Goal: Find specific page/section: Find specific page/section

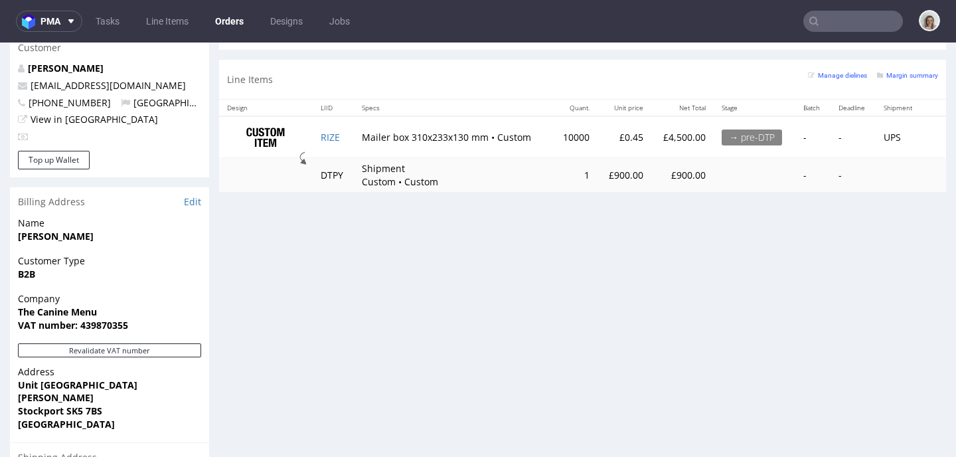
scroll to position [651, 0]
click at [833, 25] on input "text" at bounding box center [854, 21] width 100 height 21
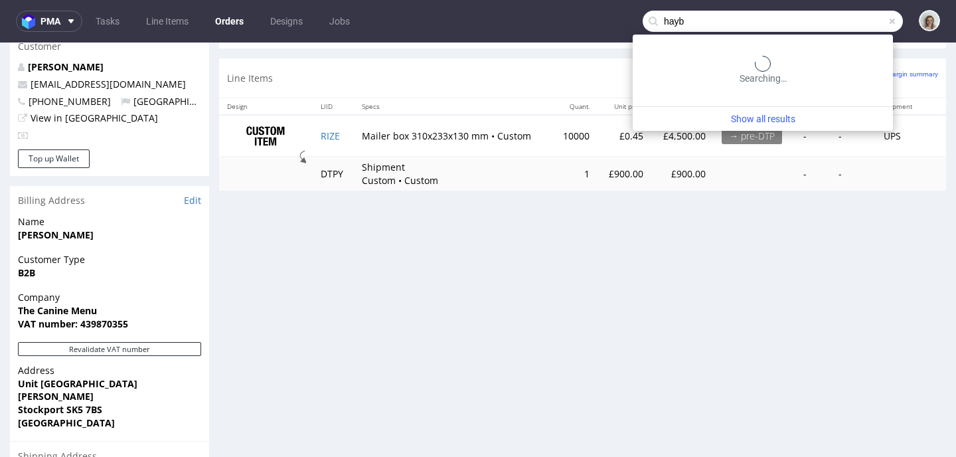
type input "hayb"
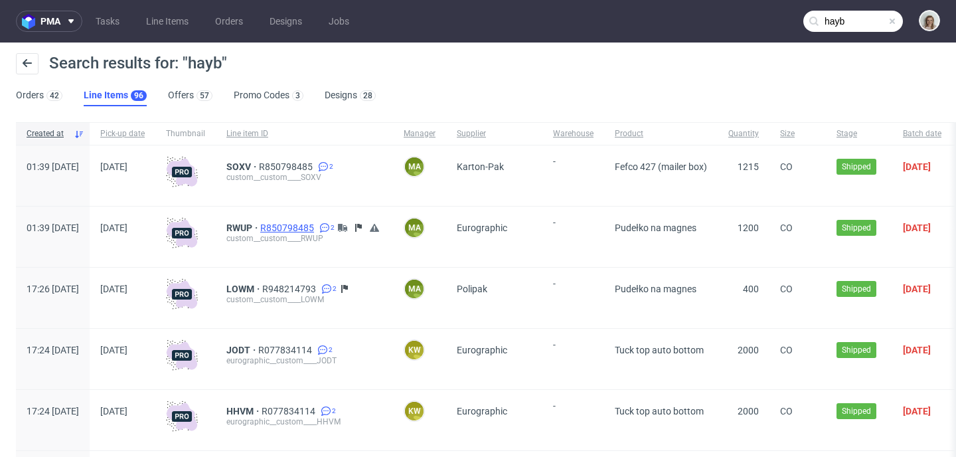
click at [317, 230] on span "R850798485" at bounding box center [288, 228] width 56 height 11
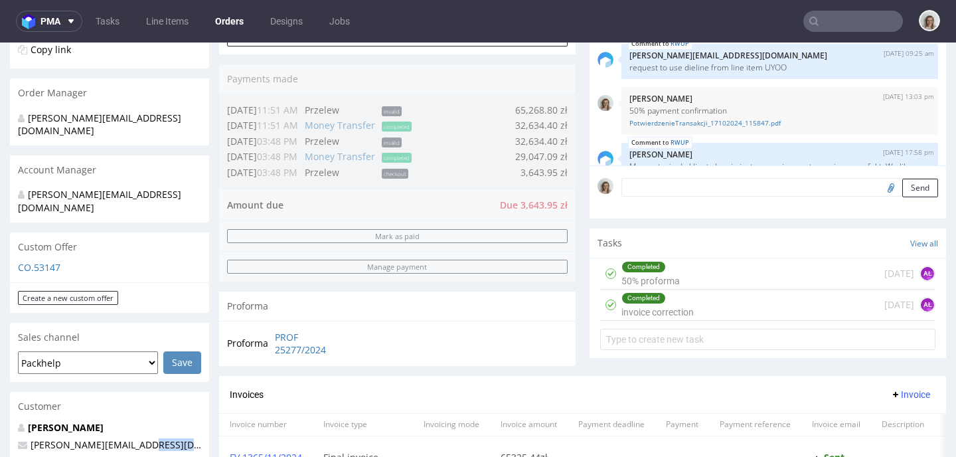
scroll to position [305, 0]
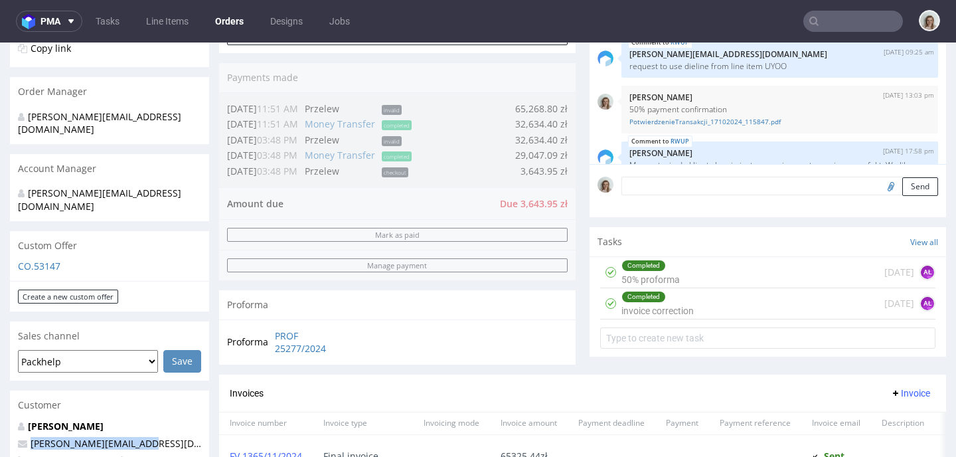
drag, startPoint x: 155, startPoint y: 440, endPoint x: 19, endPoint y: 414, distance: 138.5
click at [19, 437] on p "[PERSON_NAME][EMAIL_ADDRESS][DOMAIN_NAME]" at bounding box center [109, 443] width 183 height 13
copy span "[PERSON_NAME][EMAIL_ADDRESS][DOMAIN_NAME]"
click at [852, 24] on input "text" at bounding box center [854, 21] width 100 height 21
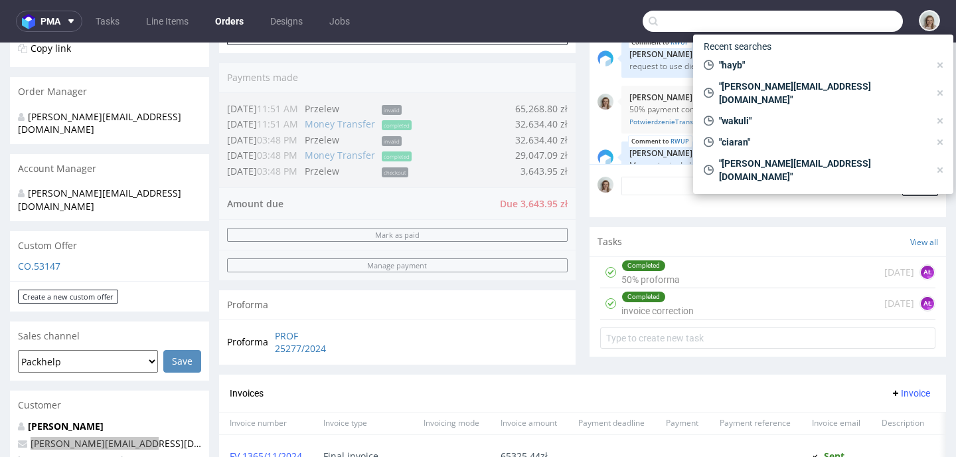
paste input "[PERSON_NAME][EMAIL_ADDRESS][DOMAIN_NAME]"
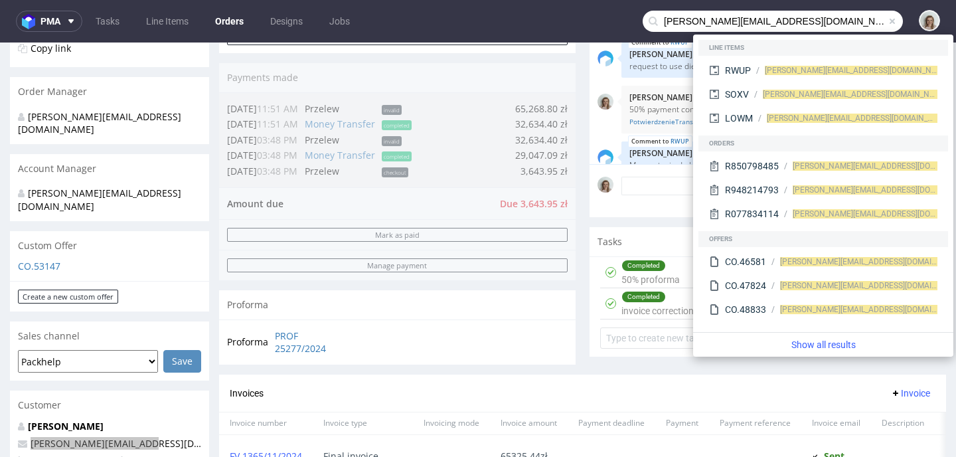
drag, startPoint x: 694, startPoint y: 19, endPoint x: 650, endPoint y: 20, distance: 43.9
click at [650, 20] on input "[PERSON_NAME][EMAIL_ADDRESS][DOMAIN_NAME]" at bounding box center [773, 21] width 260 height 21
type input "@haybcoffee.pl"
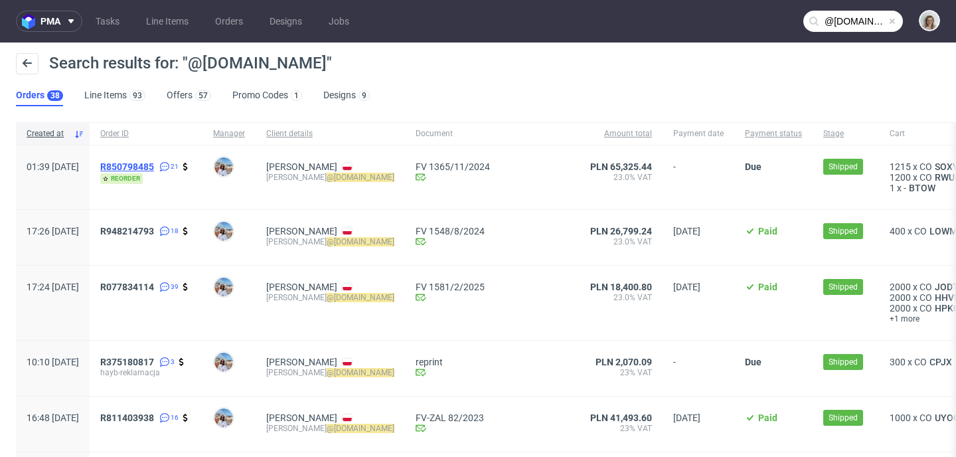
click at [154, 164] on span "R850798485" at bounding box center [127, 166] width 54 height 11
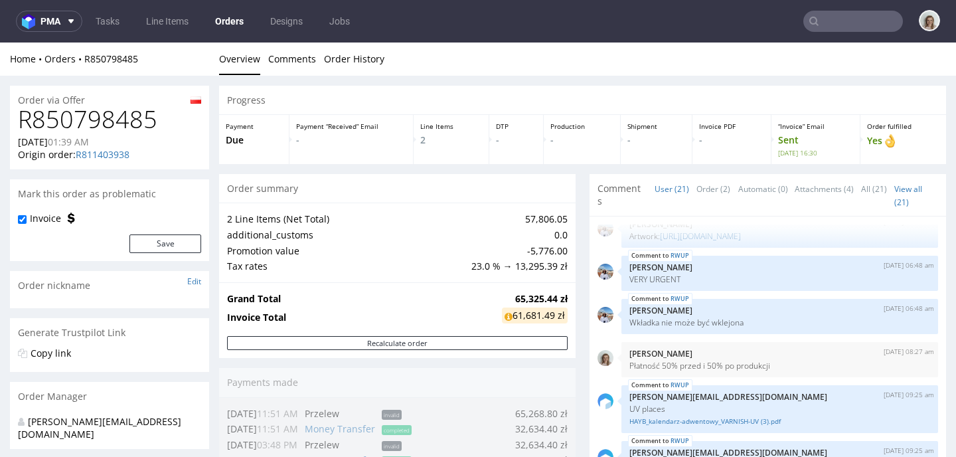
scroll to position [76, 0]
drag, startPoint x: 776, startPoint y: 383, endPoint x: 616, endPoint y: 381, distance: 160.1
click at [622, 377] on div "17th Oct 24 | 08:27 am Monika Poźniak Płatność 50% przed i 50% po produkcji" at bounding box center [780, 358] width 317 height 35
copy p "Płatność 50% przed i 50% po produkcji"
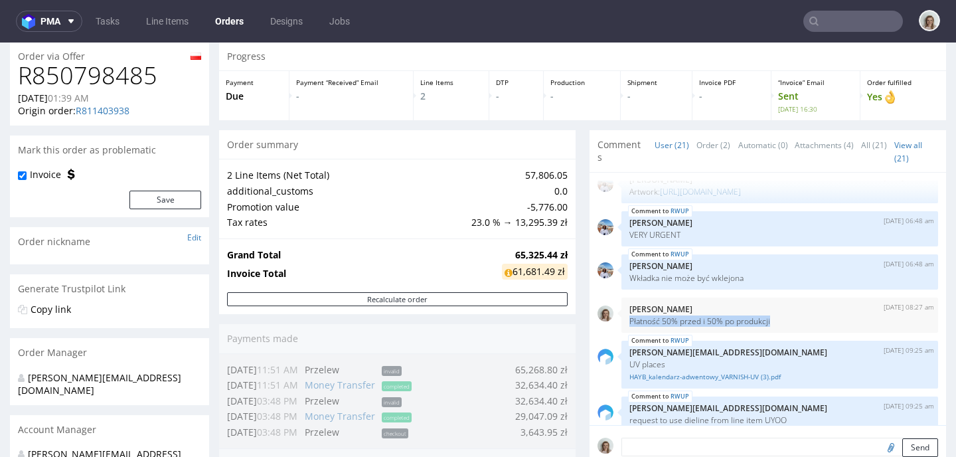
scroll to position [119, 0]
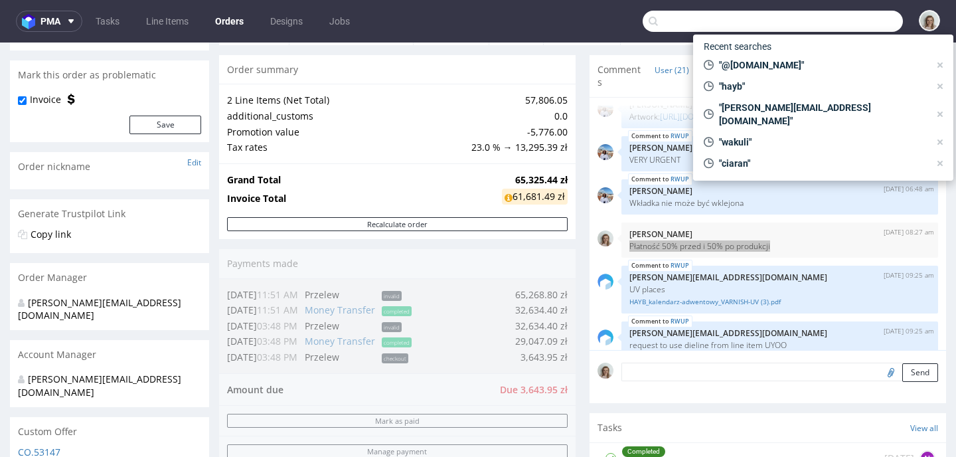
click at [843, 17] on input "text" at bounding box center [773, 21] width 260 height 21
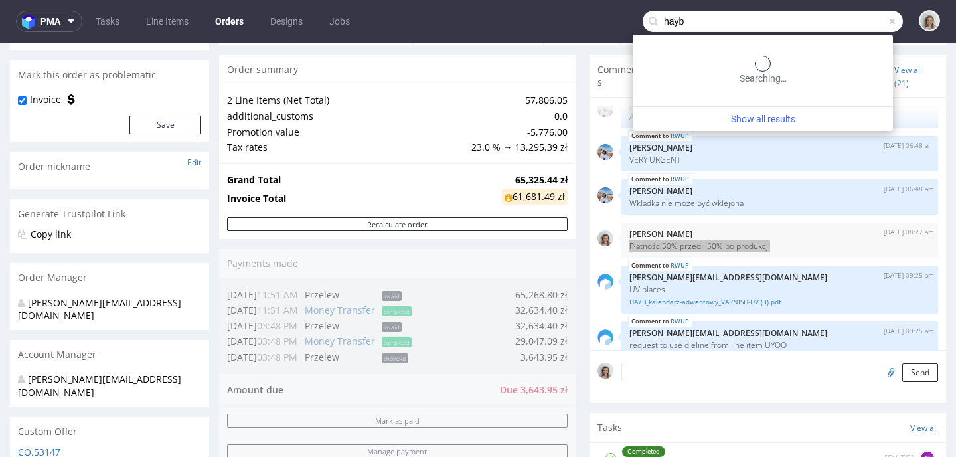
type input "hayb"
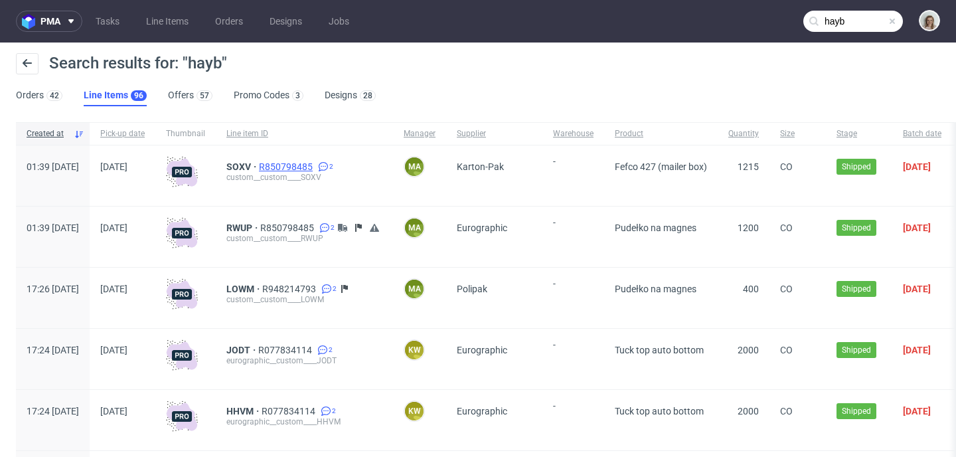
click at [315, 163] on span "R850798485" at bounding box center [287, 166] width 56 height 11
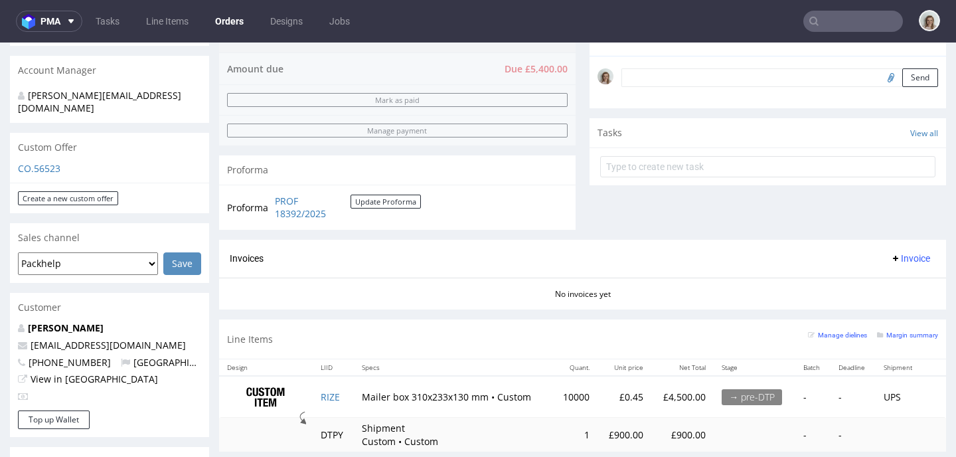
scroll to position [422, 0]
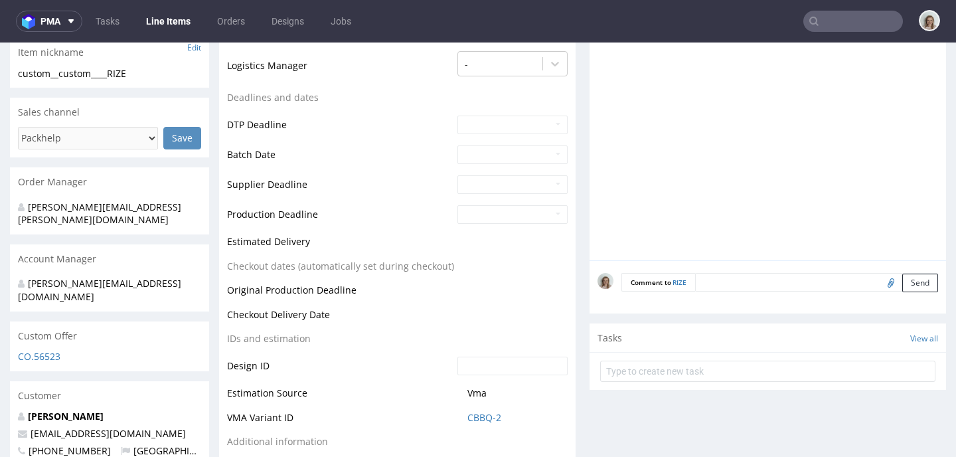
scroll to position [448, 0]
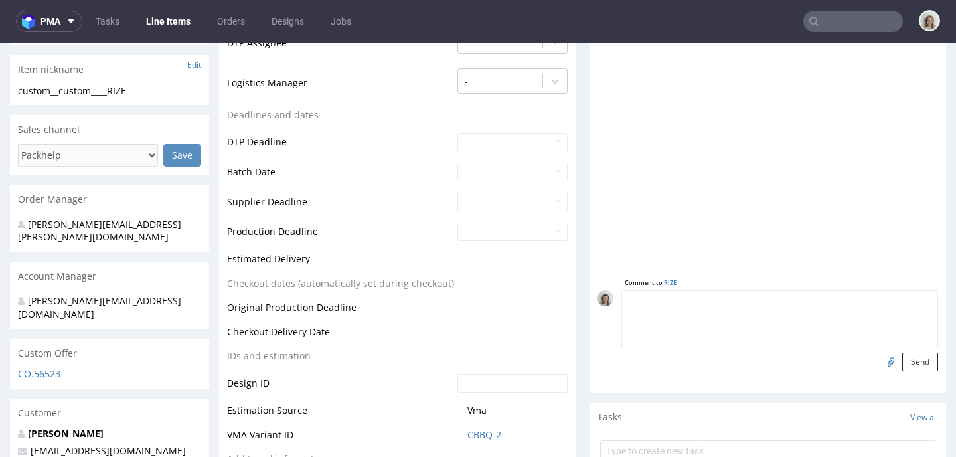
click at [705, 300] on textarea at bounding box center [780, 318] width 317 height 57
paste textarea "EUGC"
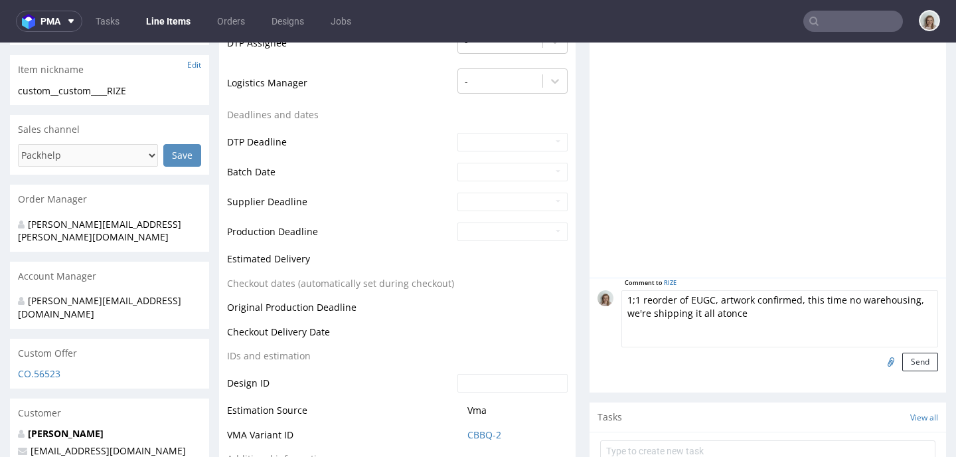
click at [713, 315] on textarea "1;1 reorder of EUGC, artwork confirmed, this time no warehousing, we're shippin…" at bounding box center [780, 318] width 317 height 57
type textarea "1;1 reorder of EUGC, artwork confirmed, this time no warehousing, we're shippin…"
click at [906, 357] on button "Send" at bounding box center [921, 362] width 36 height 19
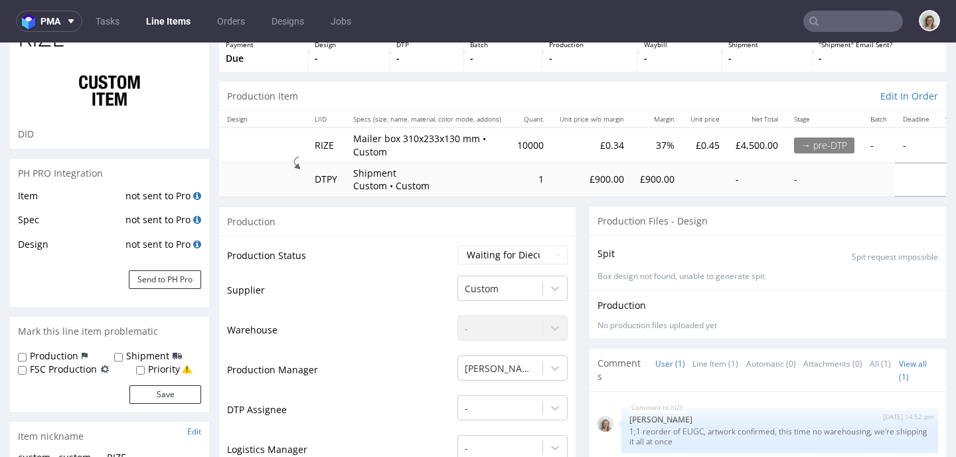
scroll to position [0, 0]
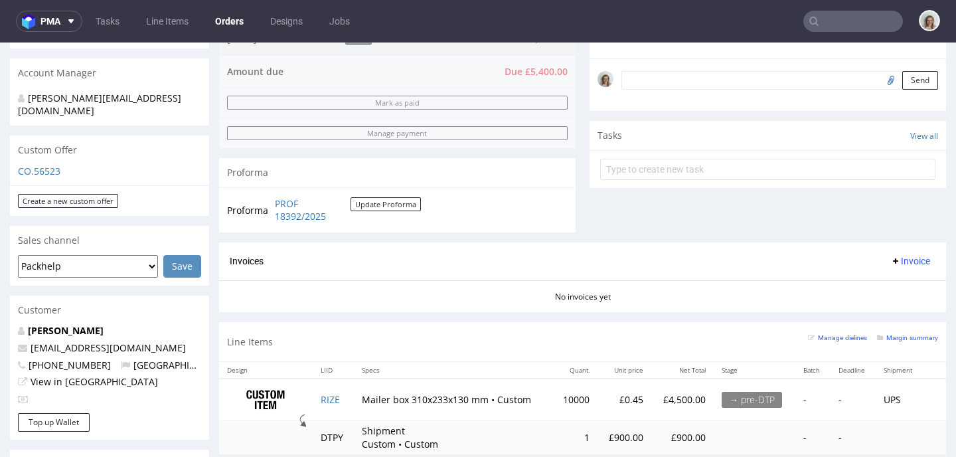
scroll to position [385, 0]
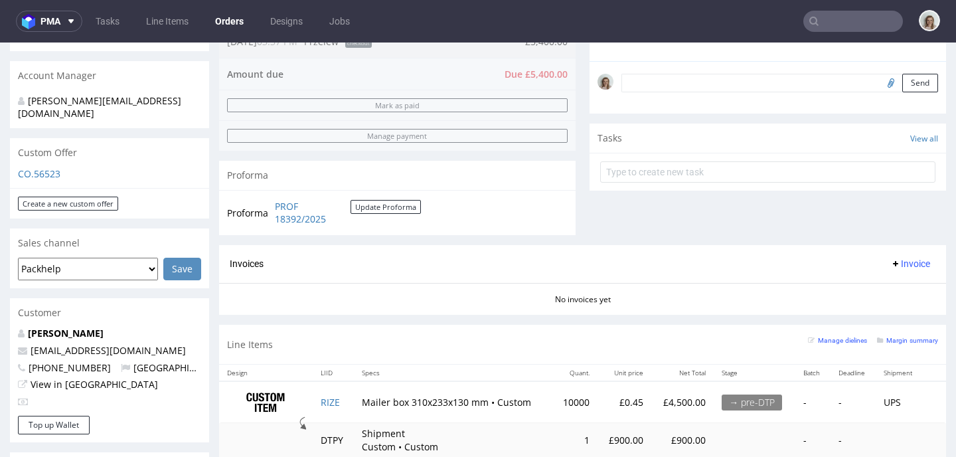
click at [644, 92] on textarea at bounding box center [780, 83] width 317 height 19
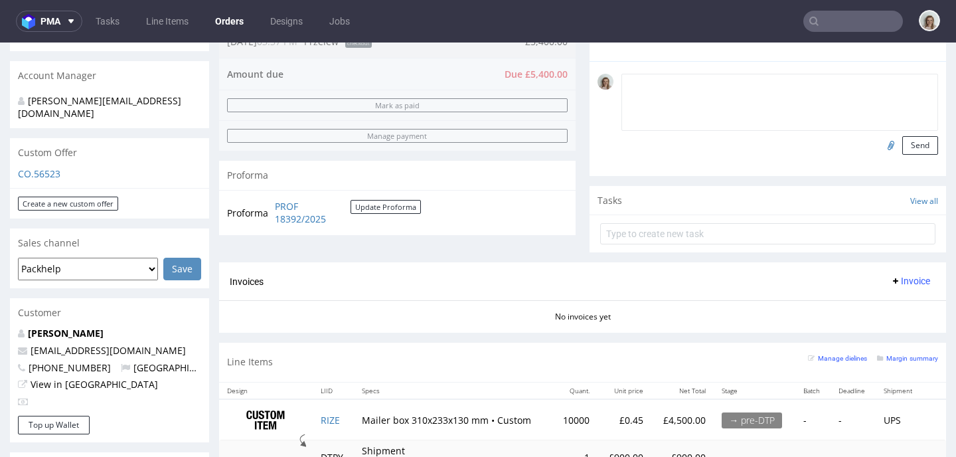
paste textarea "SPECIAL PAYMENT TERMS: 30 days after delivery (invoice issue) - CONTRACT SIGNED"
type textarea "SPECIAL PAYMENT TERMS: 30 days after delivery (invoice issue) - CONTRACT SIGNED"
click at [907, 155] on button "Send" at bounding box center [921, 145] width 36 height 19
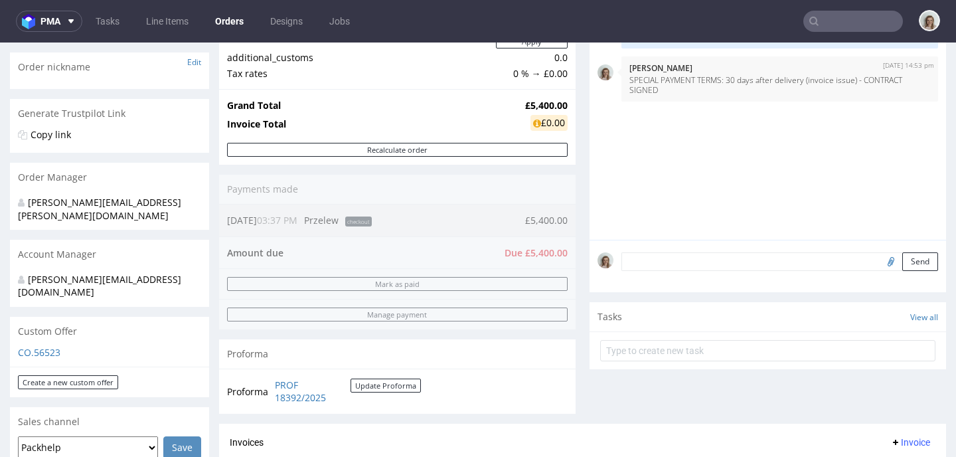
scroll to position [18, 0]
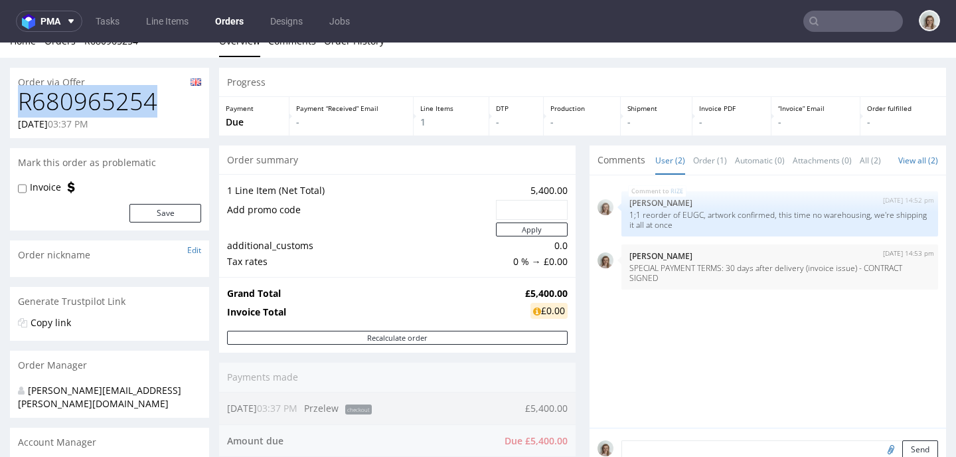
drag, startPoint x: 92, startPoint y: 103, endPoint x: 5, endPoint y: 105, distance: 87.0
copy h1 "R680965254"
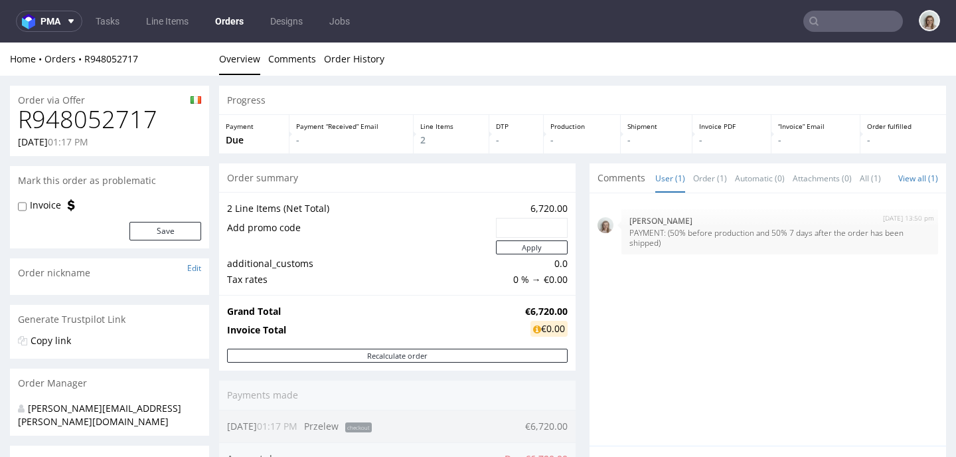
scroll to position [503, 0]
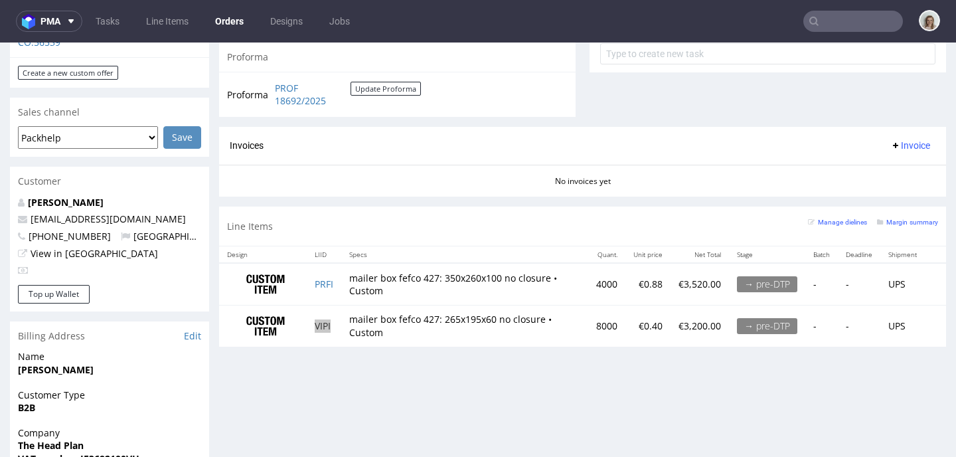
click at [852, 16] on input "text" at bounding box center [854, 21] width 100 height 21
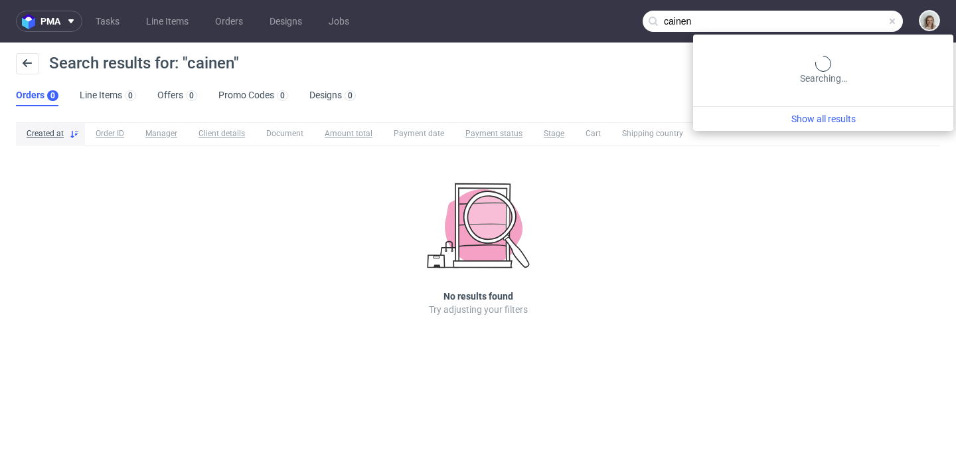
click at [852, 21] on input "cainen" at bounding box center [773, 21] width 260 height 21
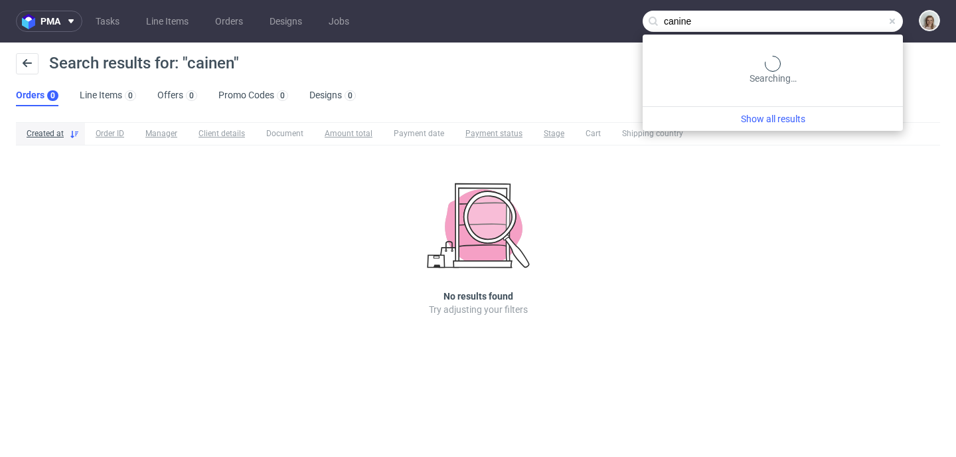
type input "canine"
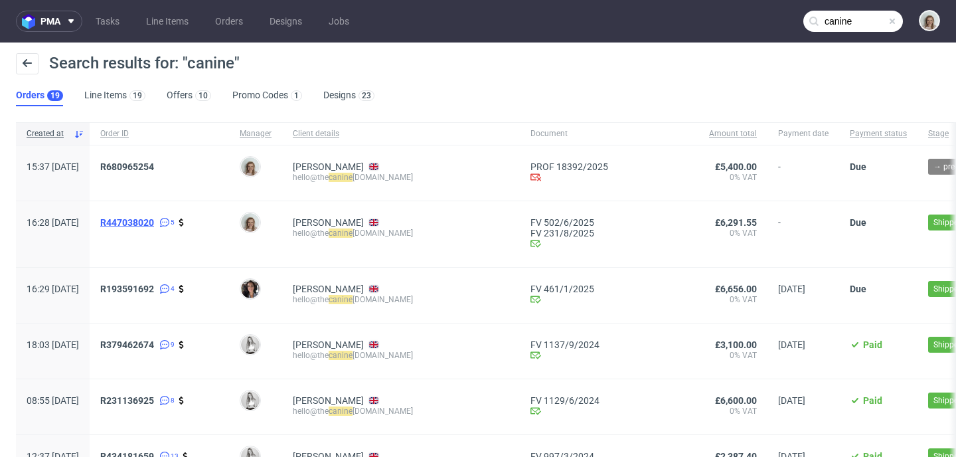
click at [154, 223] on span "R447038020" at bounding box center [127, 222] width 54 height 11
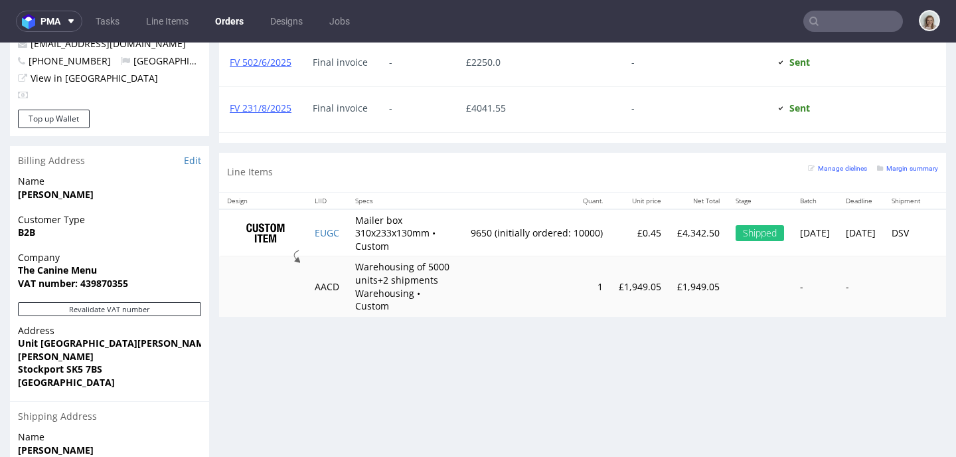
scroll to position [679, 0]
click at [349, 244] on td "Mailer box 310x233x130mm • Custom" at bounding box center [405, 233] width 116 height 48
click at [343, 242] on td "EUGC" at bounding box center [327, 233] width 41 height 48
copy link "EUGC"
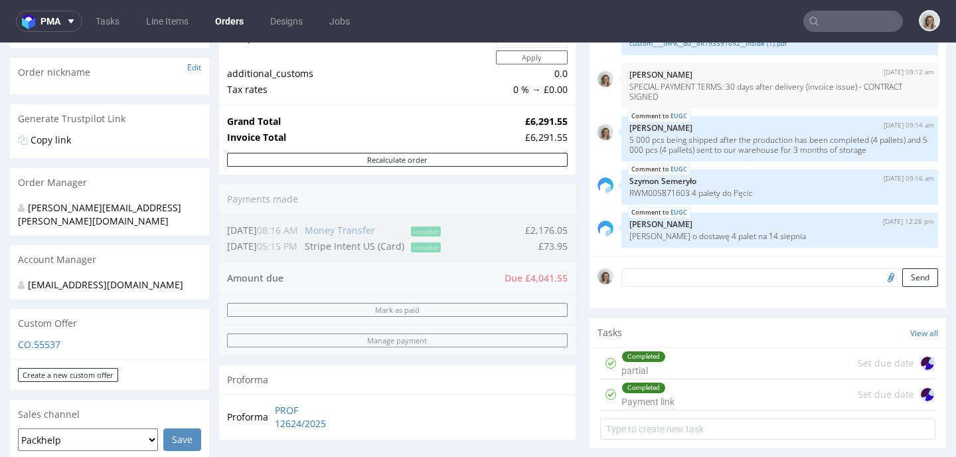
scroll to position [54, 0]
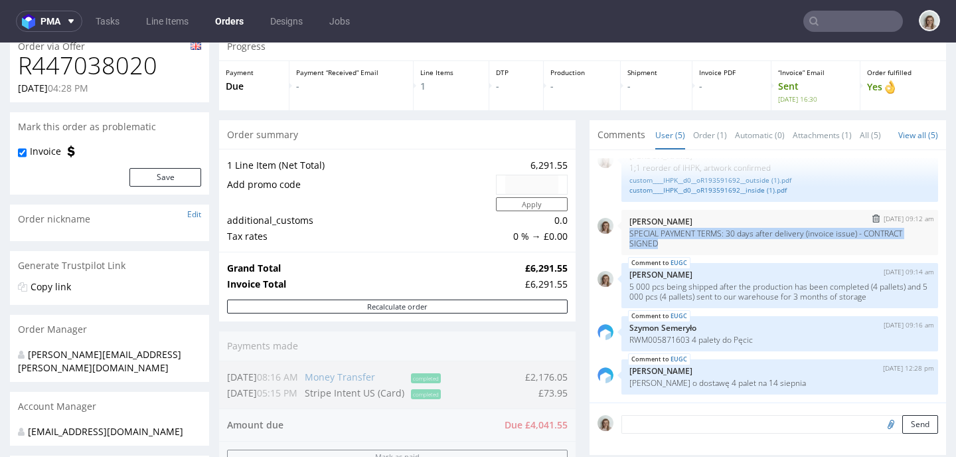
drag, startPoint x: 700, startPoint y: 244, endPoint x: 619, endPoint y: 236, distance: 81.4
click at [630, 236] on p "SPECIAL PAYMENT TERMS: 30 days after delivery (invoice issue) - CONTRACT SIGNED" at bounding box center [780, 238] width 301 height 20
copy p "SPECIAL PAYMENT TERMS: 30 days after delivery (invoice issue) - CONTRACT SIGNED"
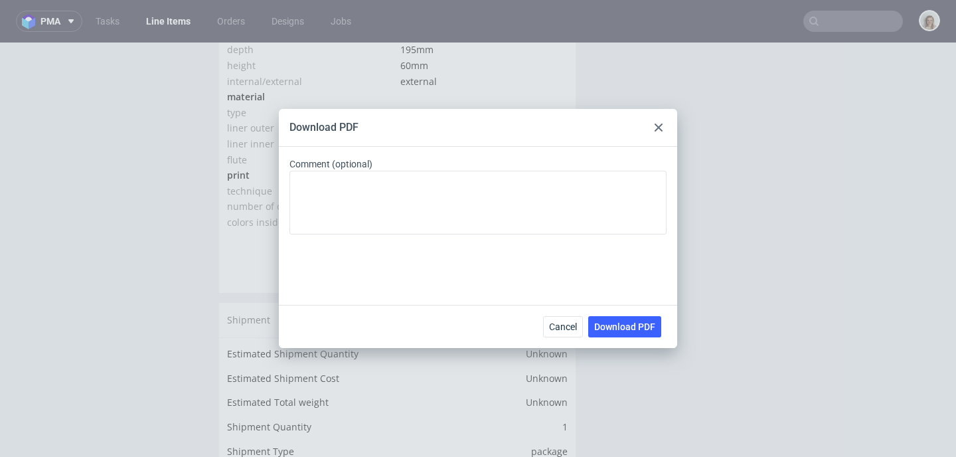
scroll to position [11, 0]
click at [654, 128] on div at bounding box center [659, 128] width 16 height 16
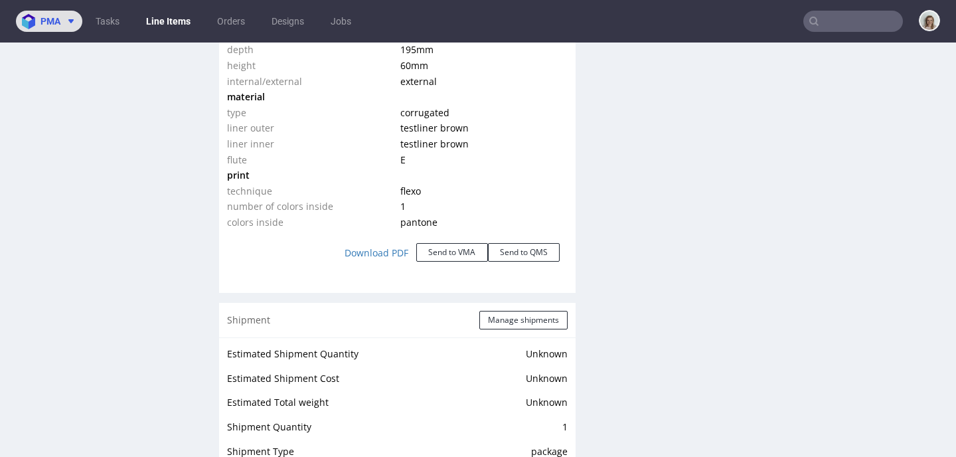
click at [53, 23] on span "pma" at bounding box center [51, 21] width 20 height 9
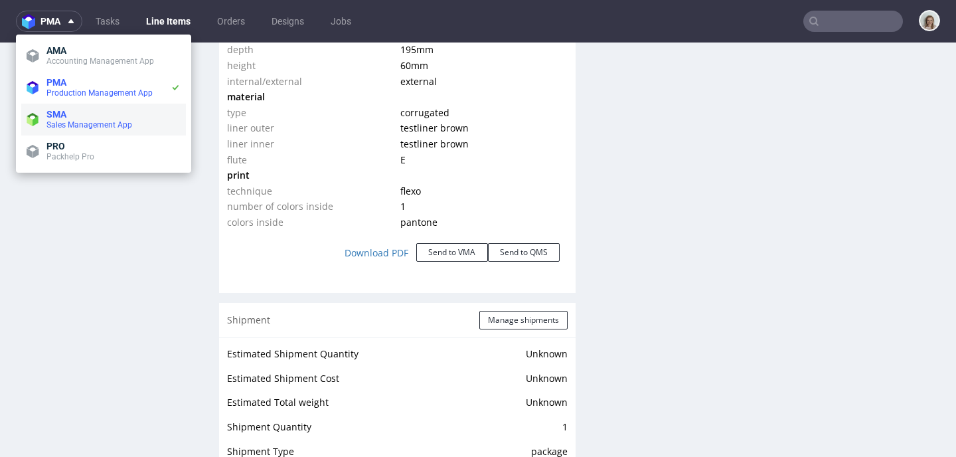
click at [78, 112] on span "SMA" at bounding box center [113, 114] width 134 height 11
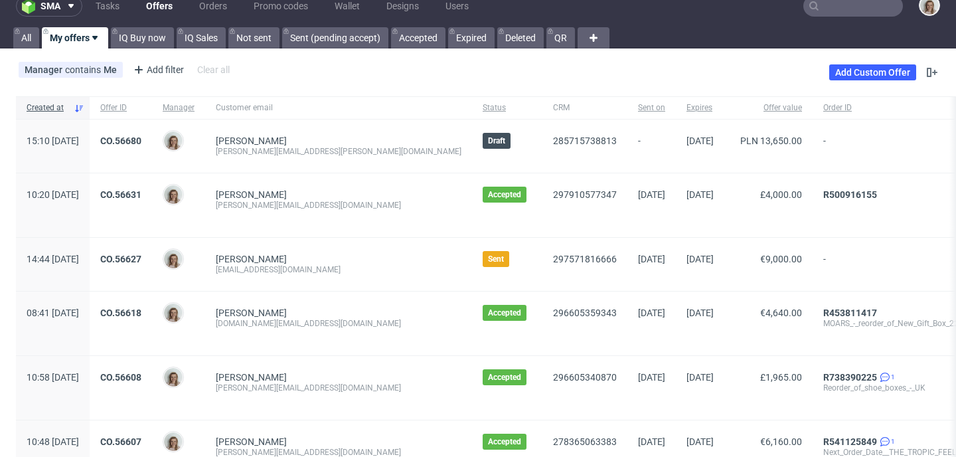
scroll to position [15, 0]
